Goal: Navigation & Orientation: Find specific page/section

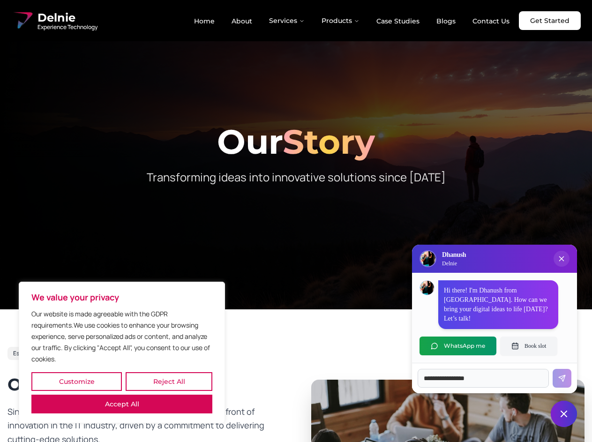
click at [76, 382] on button "Customize" at bounding box center [76, 381] width 90 height 19
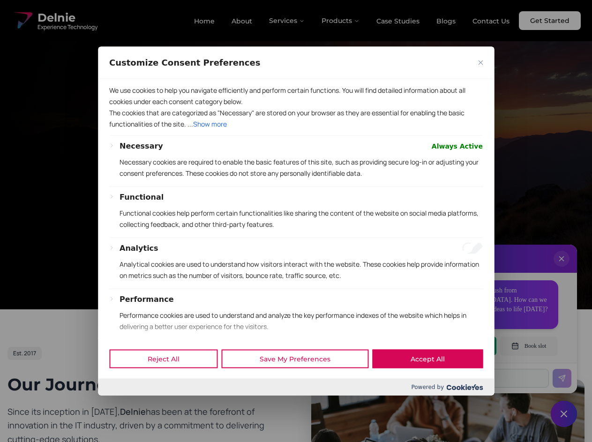
click at [169, 382] on div at bounding box center [296, 221] width 592 height 442
click at [122, 107] on p "We use cookies to help you navigate efficiently and perform certain functions. …" at bounding box center [296, 95] width 374 height 22
click at [296, 221] on div "We use cookies to help you navigate efficiently and perform certain functions. …" at bounding box center [296, 209] width 396 height 260
click at [287, 21] on div at bounding box center [296, 221] width 592 height 442
click at [341, 21] on div at bounding box center [296, 221] width 592 height 442
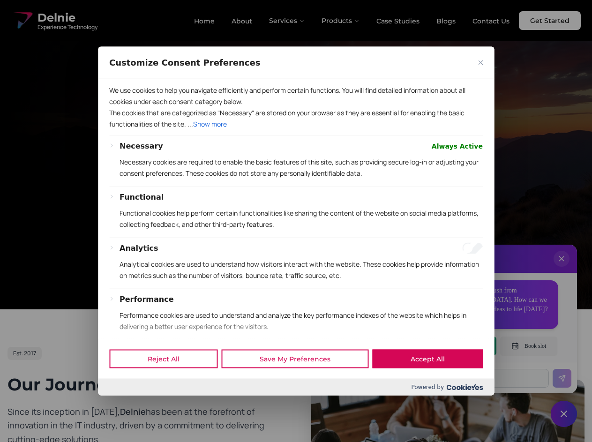
click at [562, 268] on div at bounding box center [296, 221] width 592 height 442
click at [458, 346] on div "Reject All Save My Preferences Accept All" at bounding box center [296, 359] width 396 height 40
click at [529, 346] on div at bounding box center [296, 221] width 592 height 442
click at [564, 414] on div at bounding box center [296, 221] width 592 height 442
